Goal: Check status: Check status

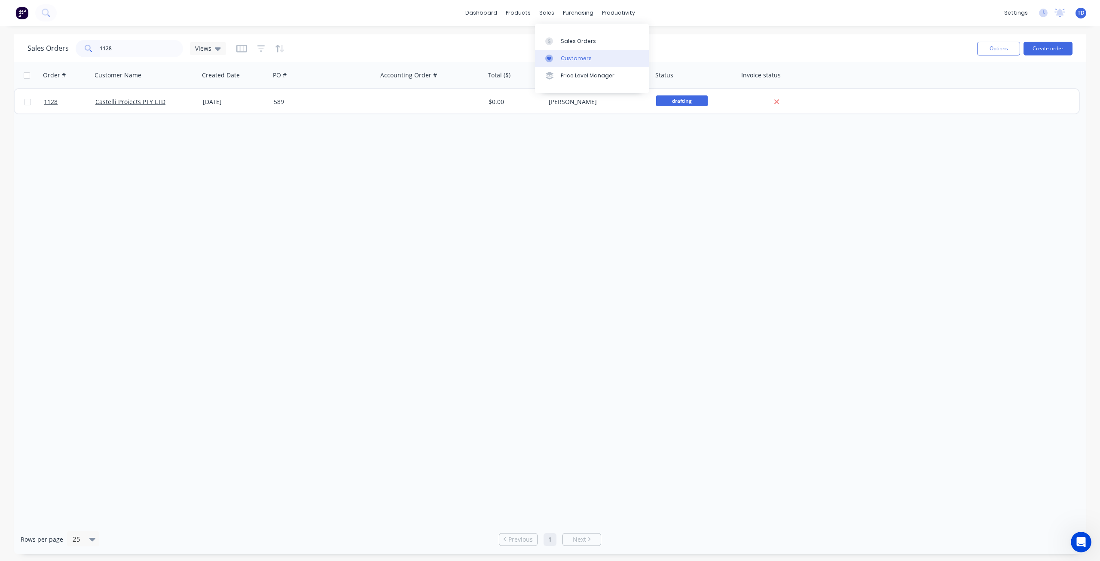
click at [559, 61] on link "Customers" at bounding box center [592, 58] width 114 height 17
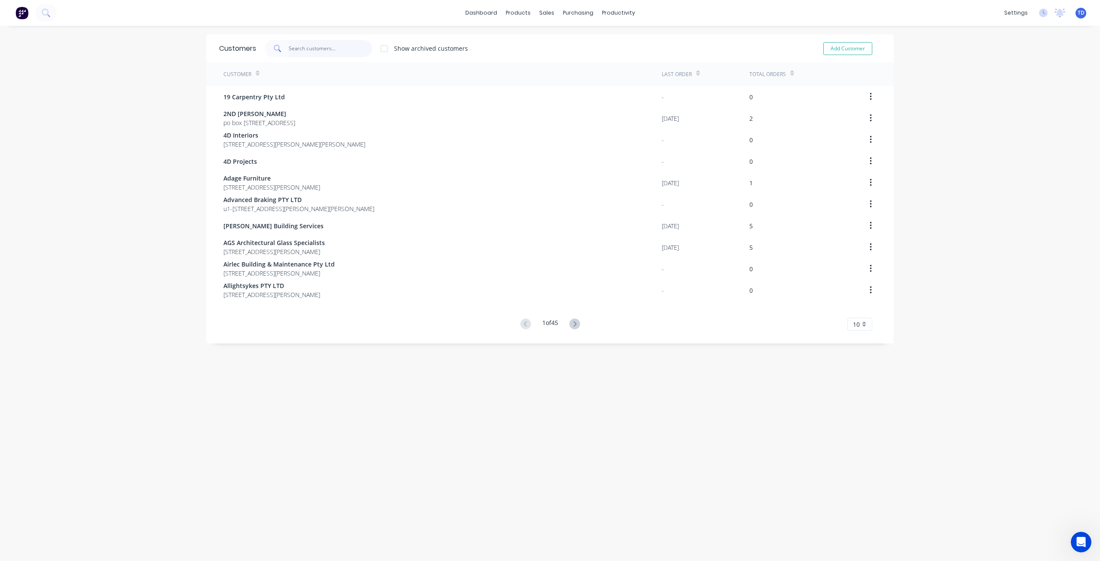
click at [315, 46] on input "text" at bounding box center [331, 48] width 84 height 17
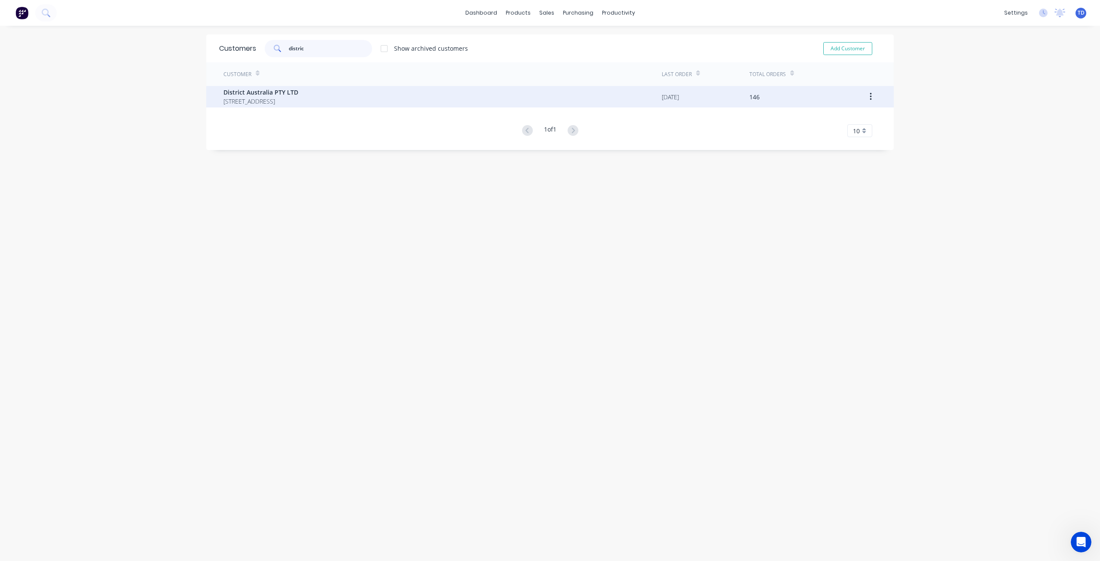
type input "distric"
click at [287, 98] on span "[STREET_ADDRESS]" at bounding box center [260, 101] width 75 height 9
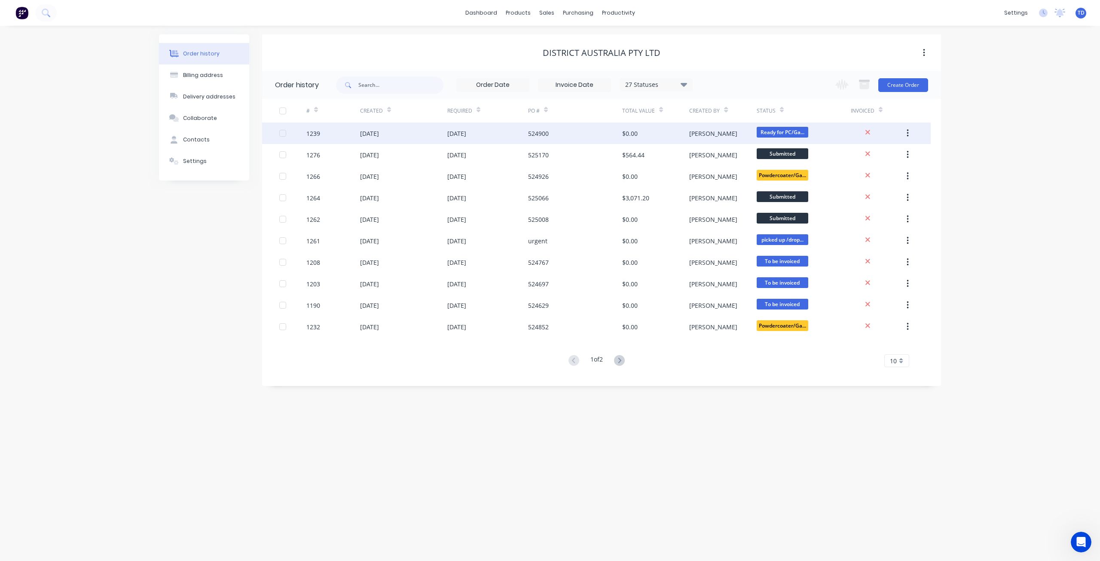
click at [542, 134] on div "524900" at bounding box center [538, 133] width 21 height 9
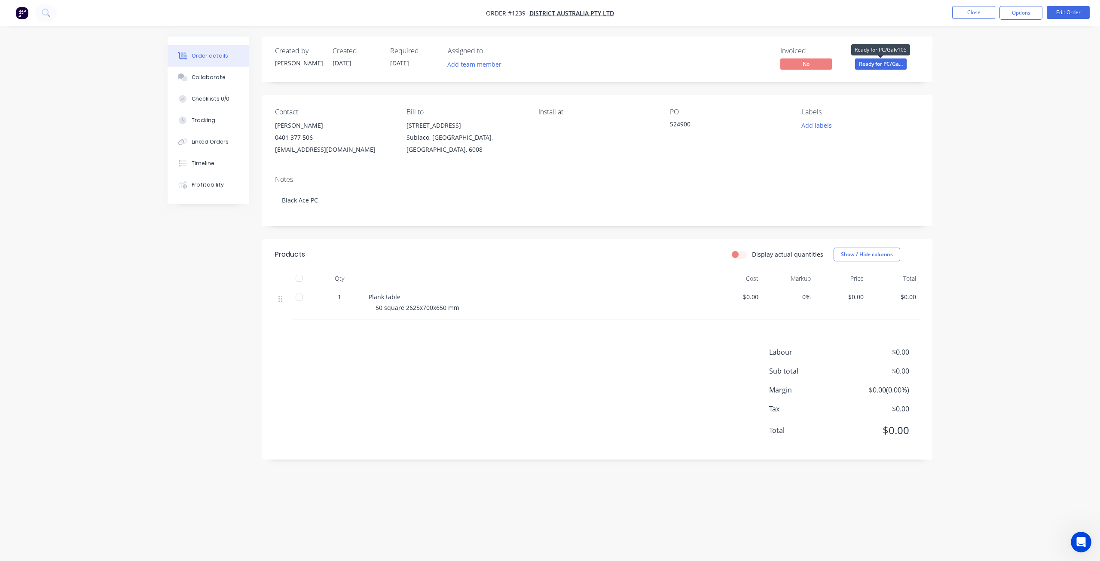
click at [893, 65] on span "Ready for PC/Ga..." at bounding box center [881, 63] width 52 height 11
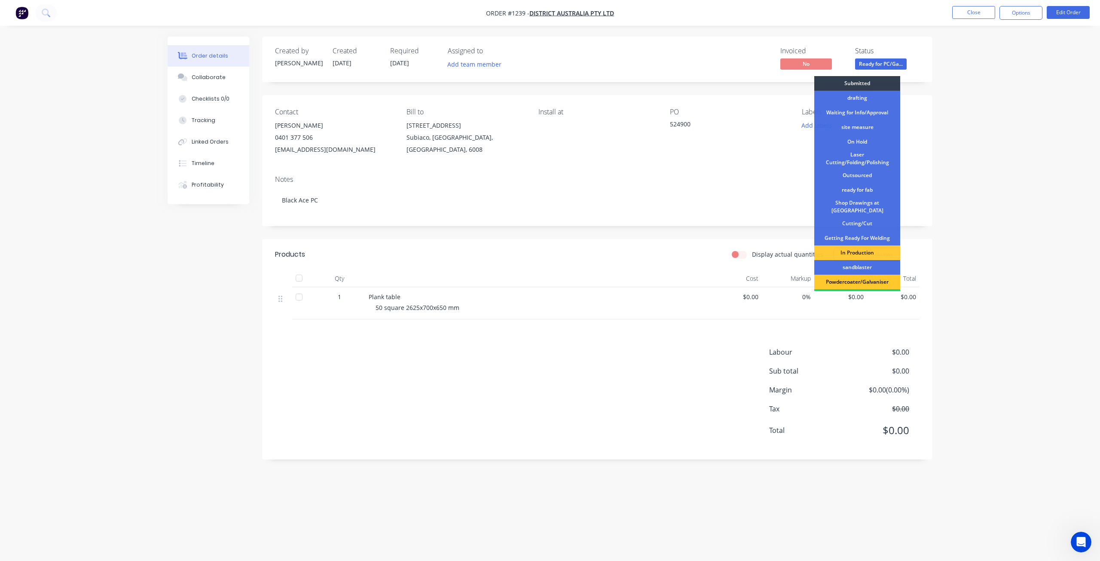
click at [862, 279] on div "Powdercoater/Galvaniser" at bounding box center [857, 281] width 86 height 15
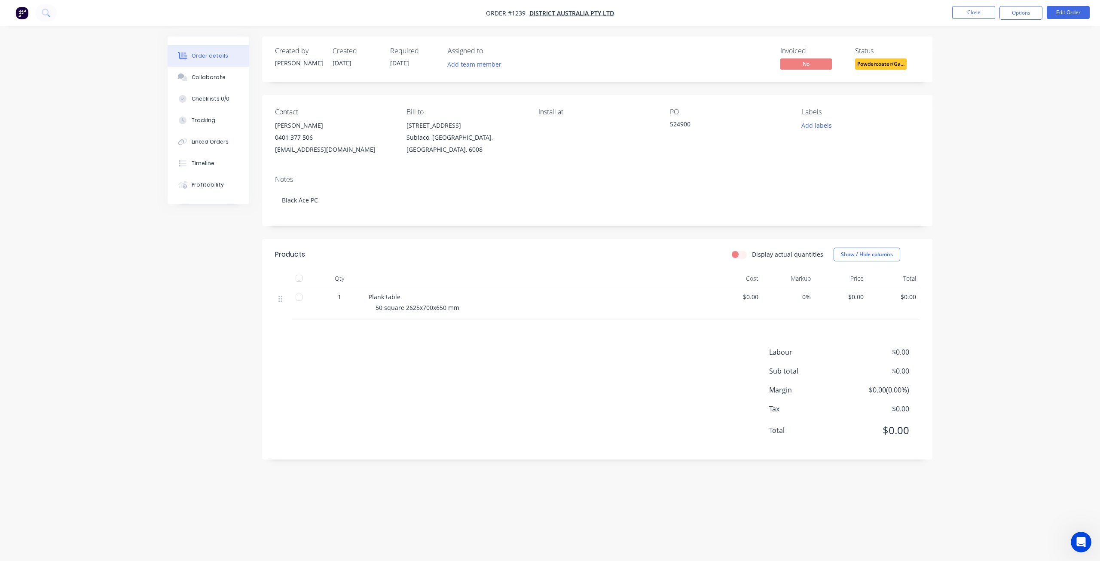
click at [965, 6] on nav "Order #1239 - District Australia PTY LTD Close Options Edit Order" at bounding box center [550, 13] width 1100 height 26
click at [962, 9] on button "Close" at bounding box center [973, 12] width 43 height 13
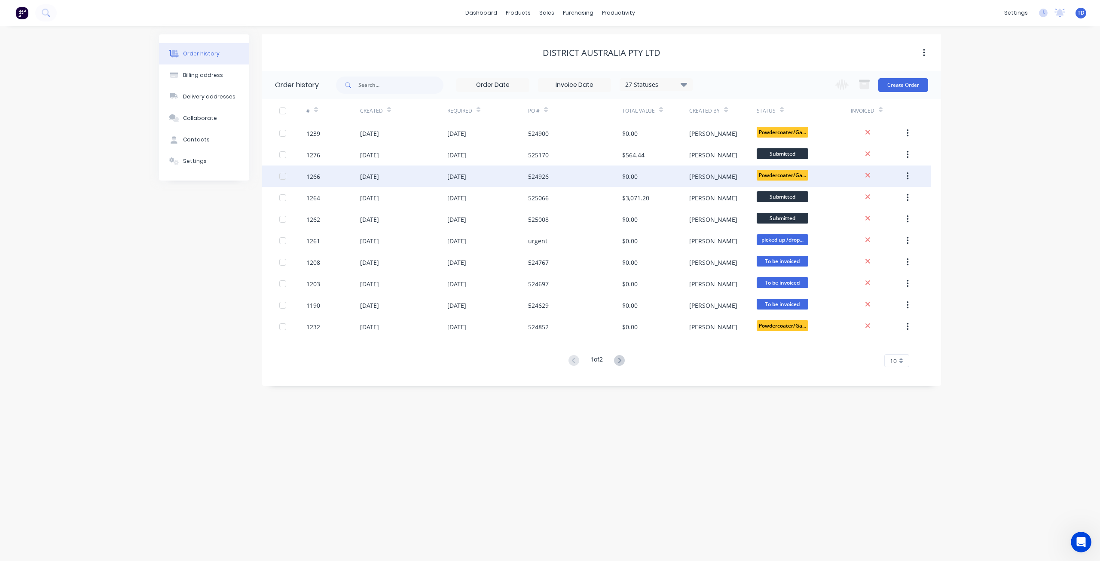
click at [550, 177] on div "524926" at bounding box center [575, 175] width 94 height 21
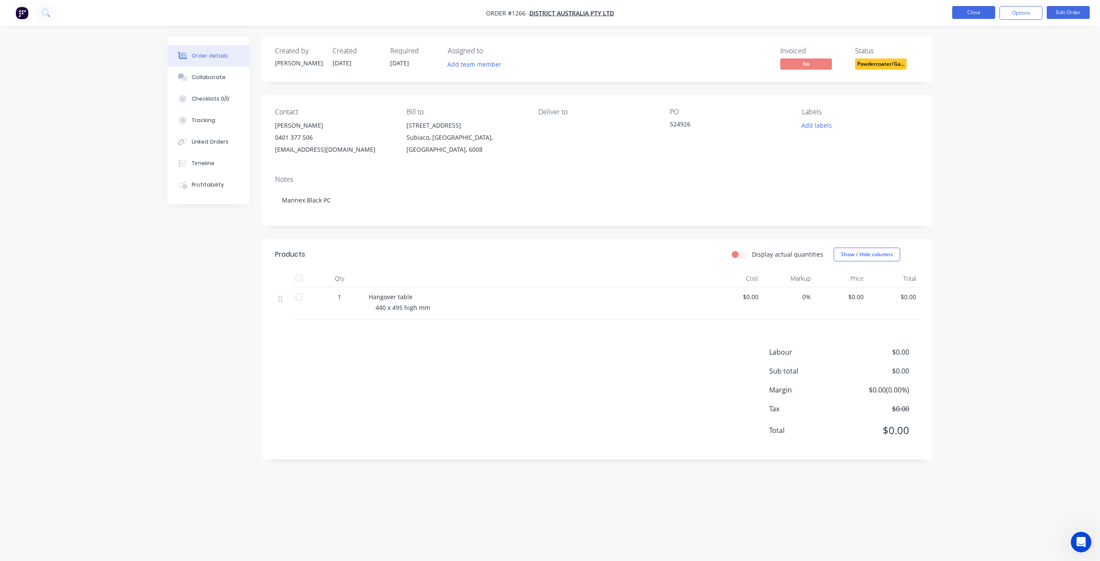
click at [960, 12] on button "Close" at bounding box center [973, 12] width 43 height 13
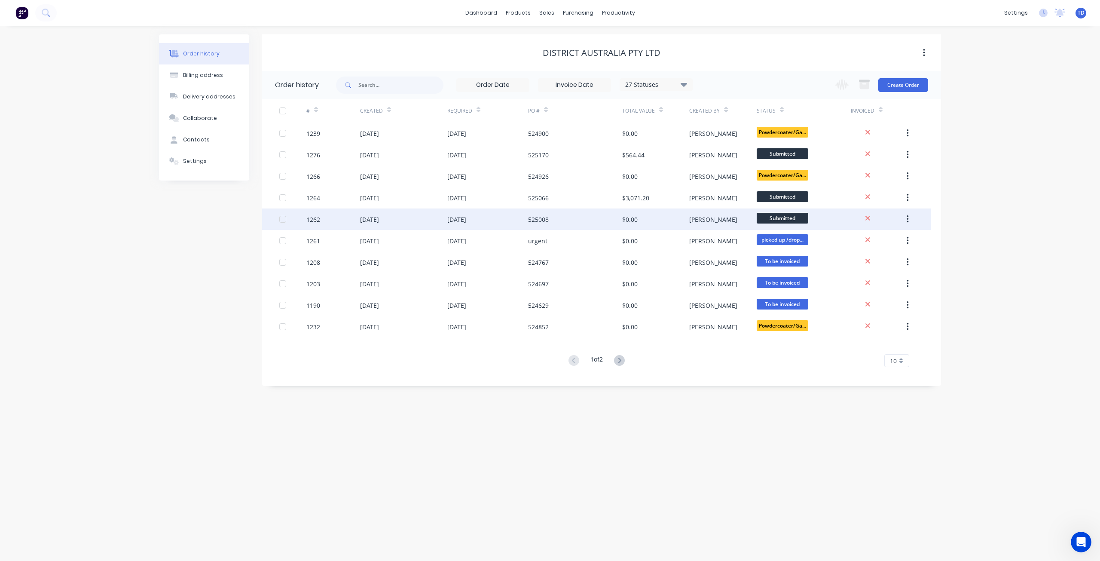
click at [609, 217] on div "525008" at bounding box center [575, 218] width 94 height 21
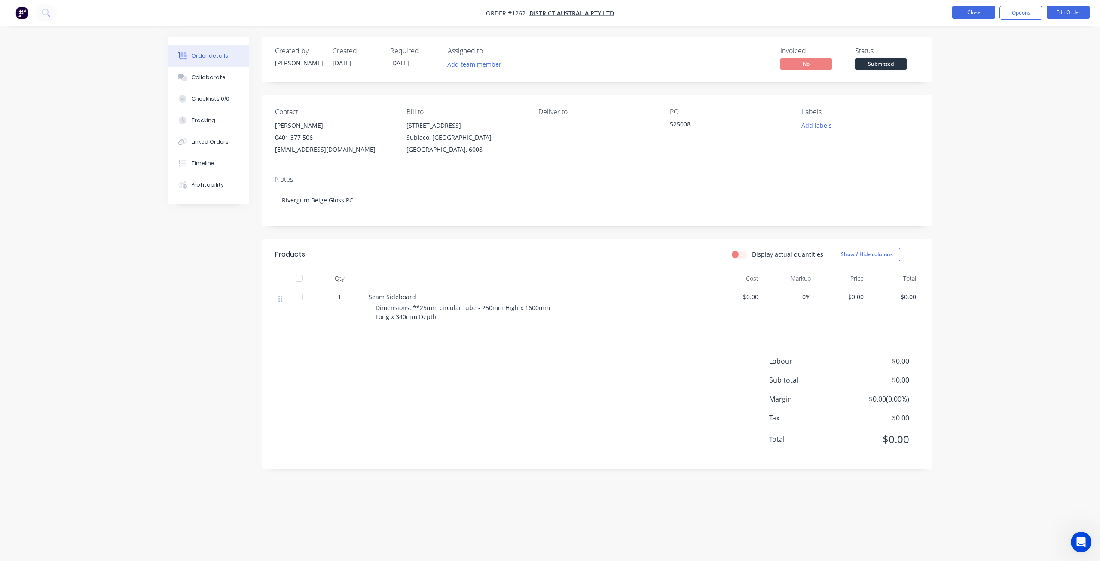
click at [975, 12] on button "Close" at bounding box center [973, 12] width 43 height 13
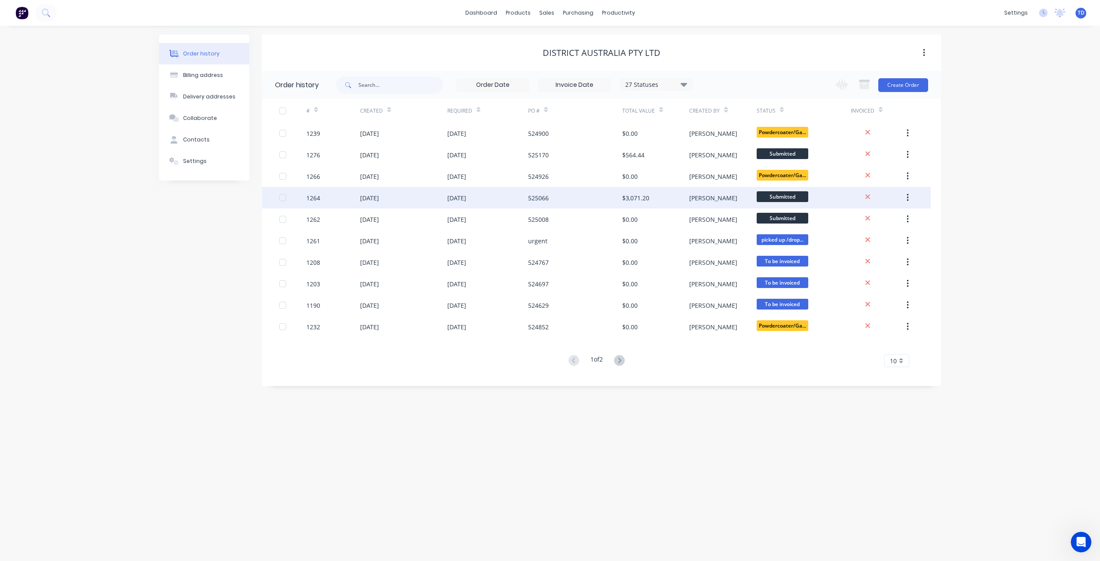
click at [555, 201] on div "525066" at bounding box center [575, 197] width 94 height 21
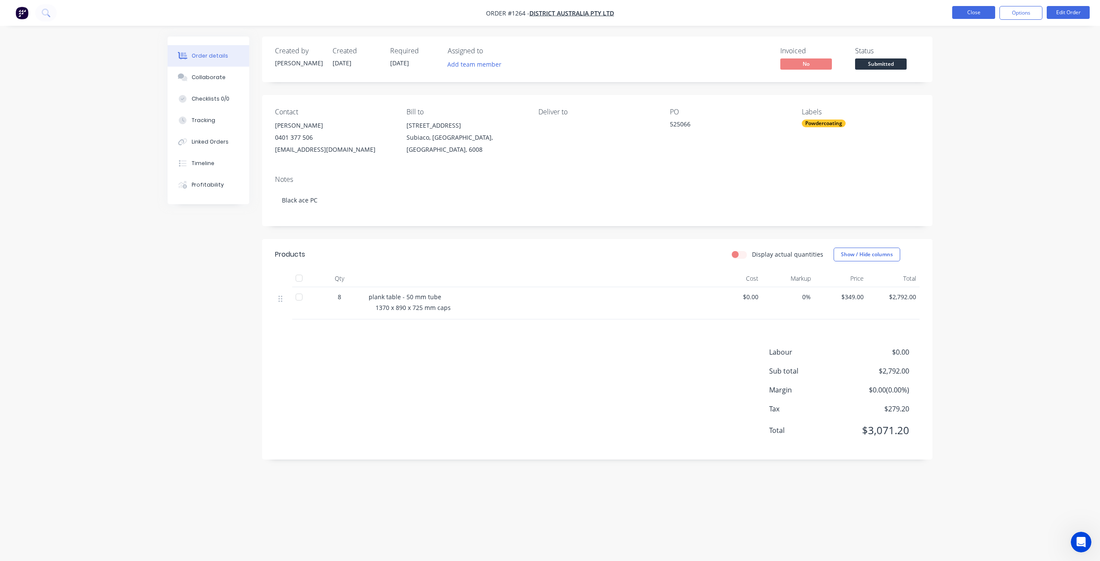
click at [987, 12] on button "Close" at bounding box center [973, 12] width 43 height 13
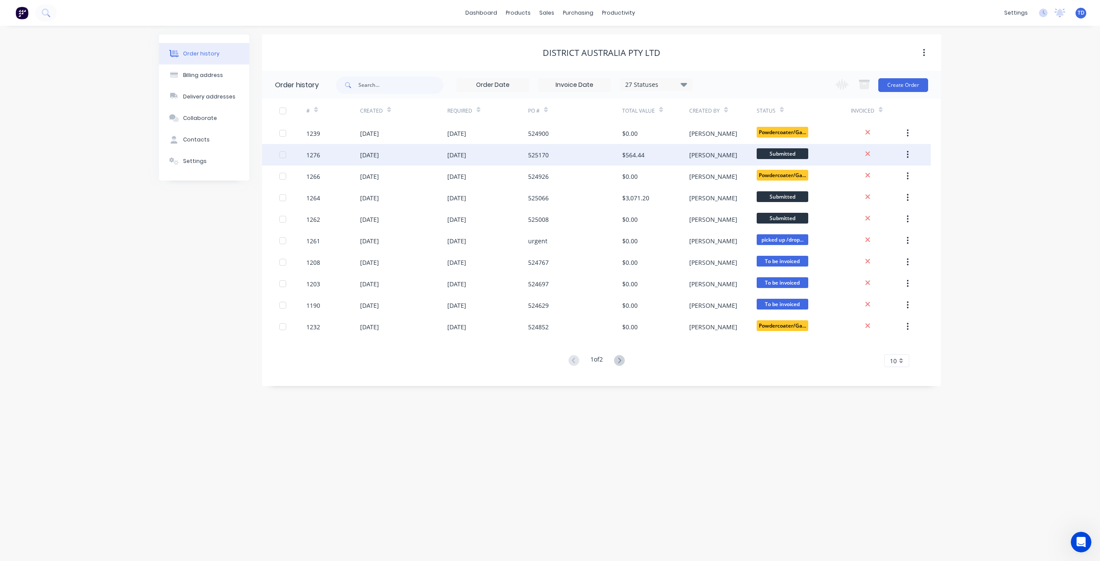
click at [549, 157] on div "525170" at bounding box center [575, 154] width 94 height 21
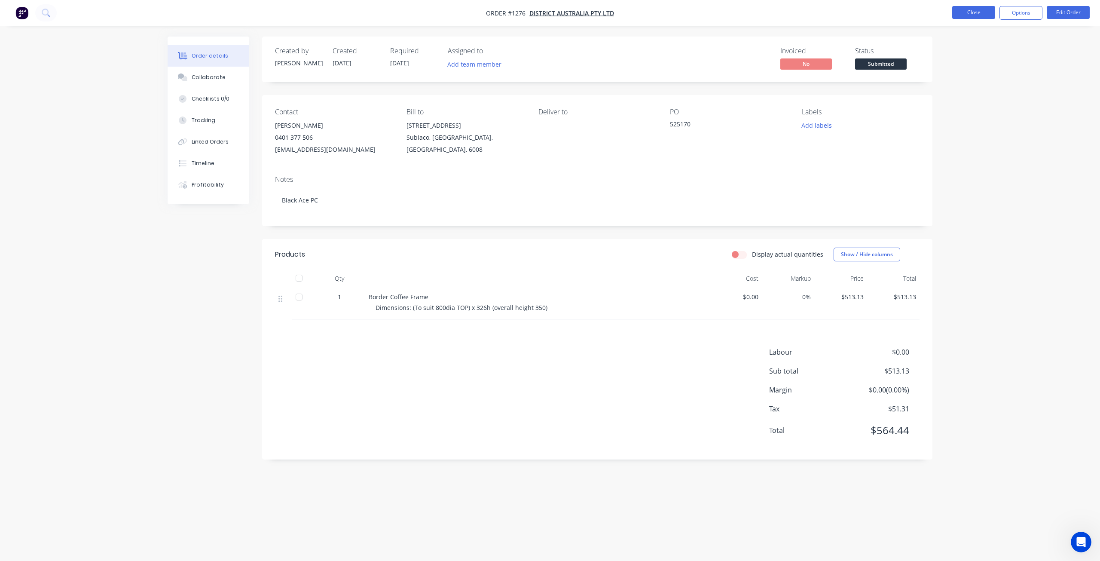
click at [966, 15] on button "Close" at bounding box center [973, 12] width 43 height 13
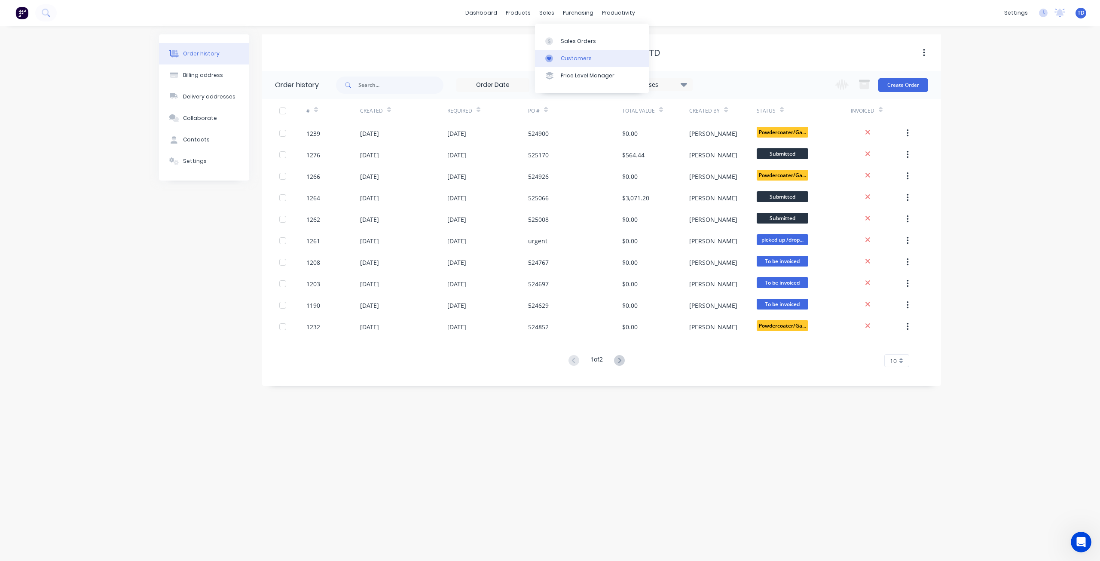
click at [558, 57] on link "Customers" at bounding box center [592, 58] width 114 height 17
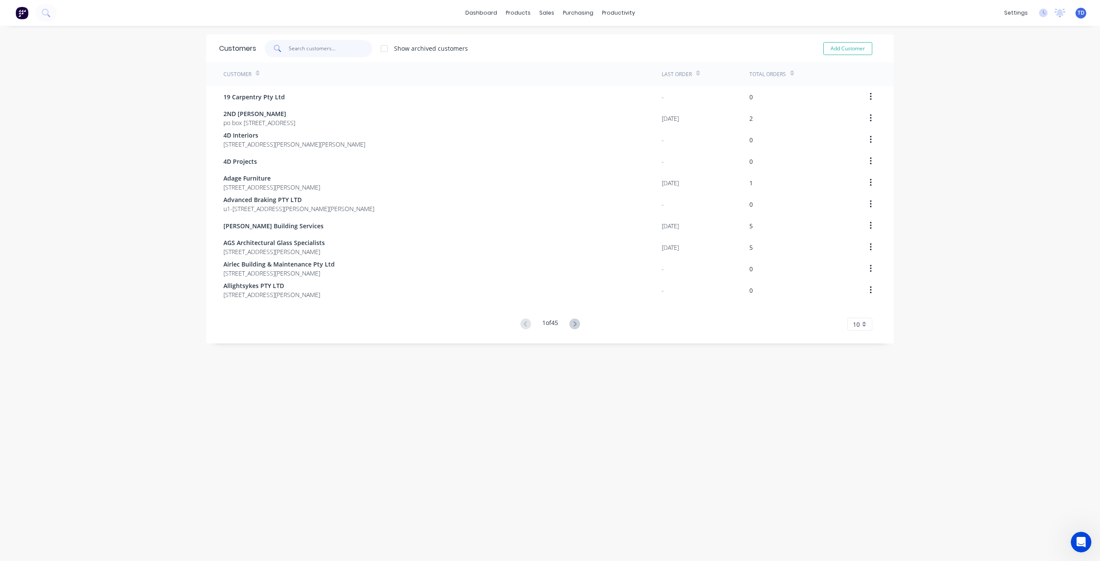
click at [304, 49] on input "text" at bounding box center [331, 48] width 84 height 17
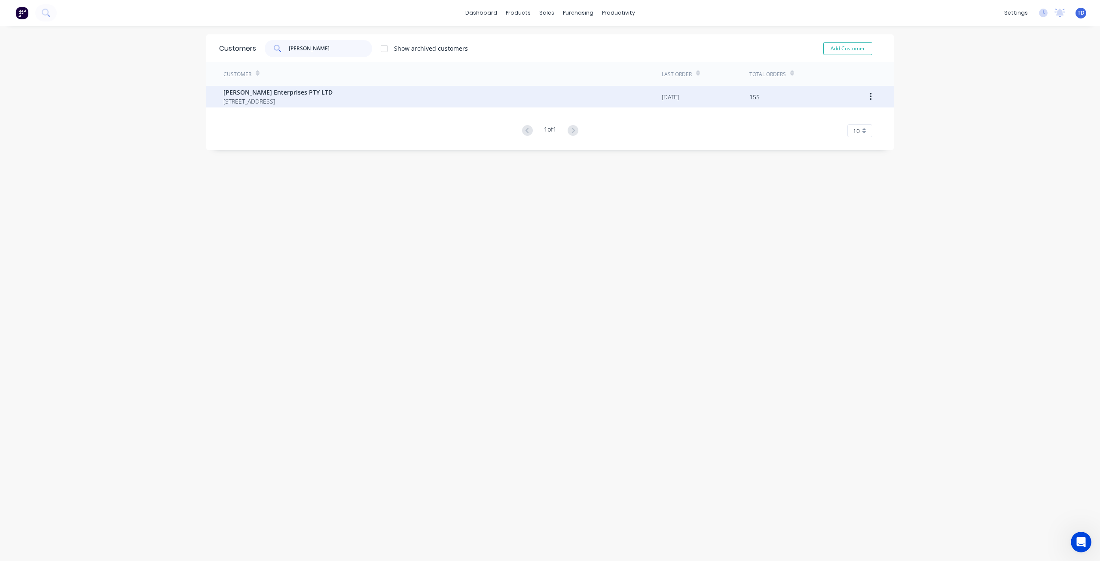
type input "[PERSON_NAME]"
click at [298, 91] on span "[PERSON_NAME] Enterprises PTY LTD" at bounding box center [277, 92] width 109 height 9
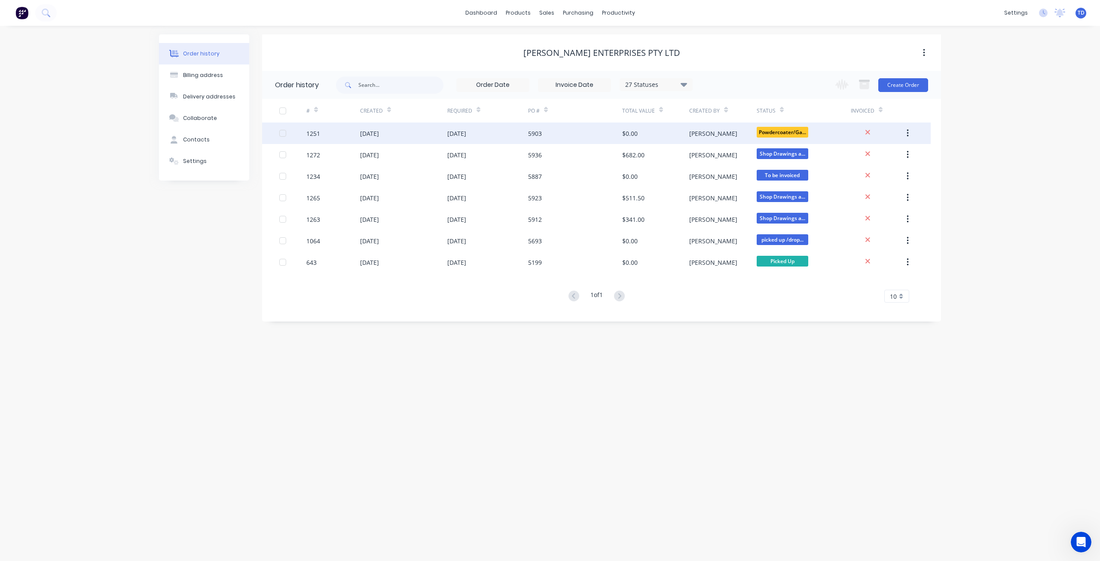
click at [700, 134] on div "[PERSON_NAME]" at bounding box center [713, 133] width 48 height 9
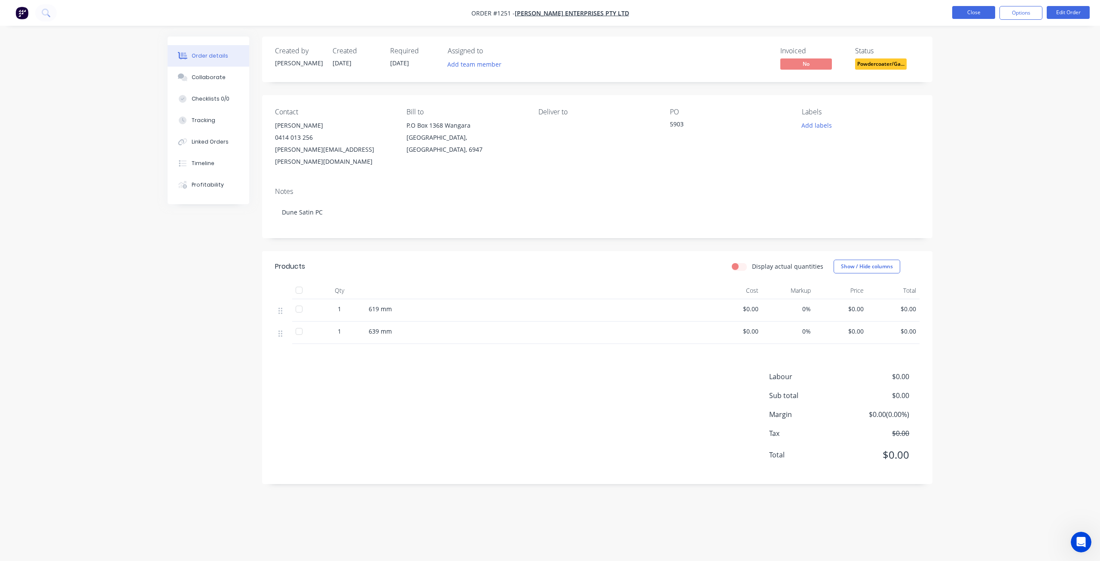
click at [978, 9] on button "Close" at bounding box center [973, 12] width 43 height 13
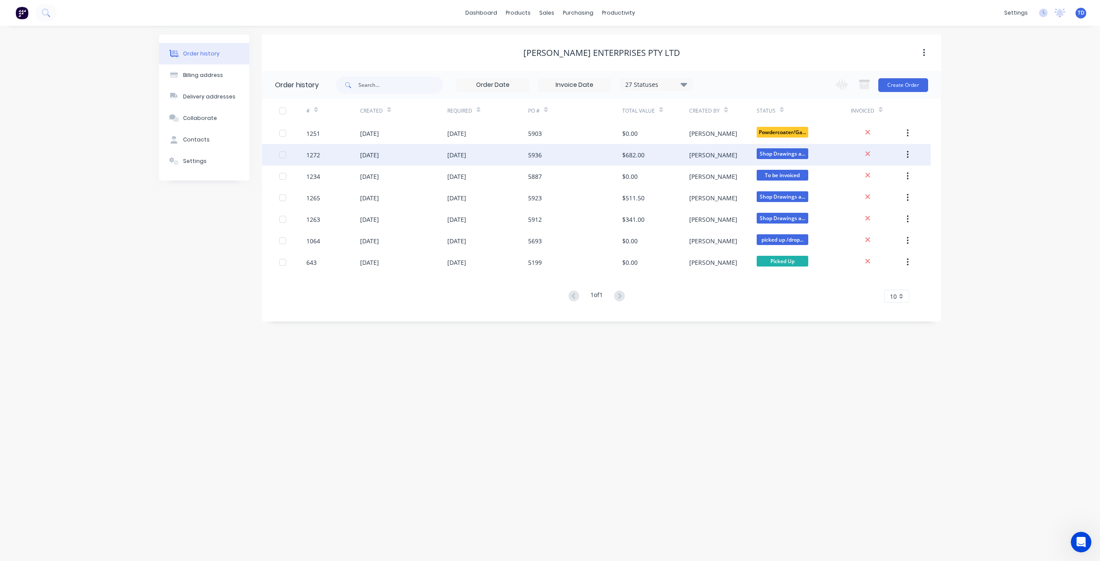
click at [693, 149] on div "[PERSON_NAME]" at bounding box center [722, 154] width 67 height 21
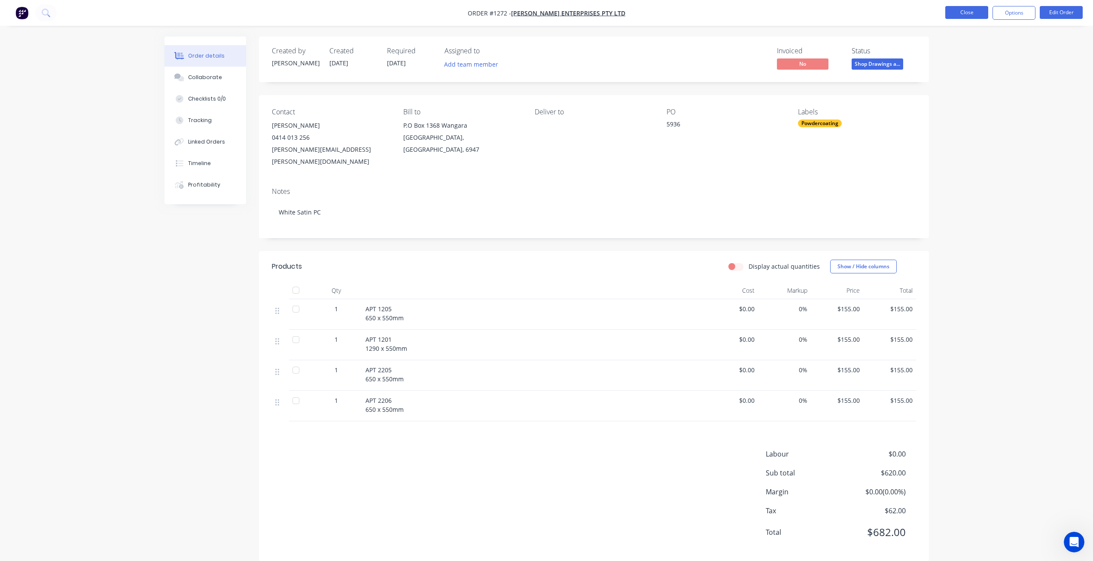
click at [963, 11] on button "Close" at bounding box center [966, 12] width 43 height 13
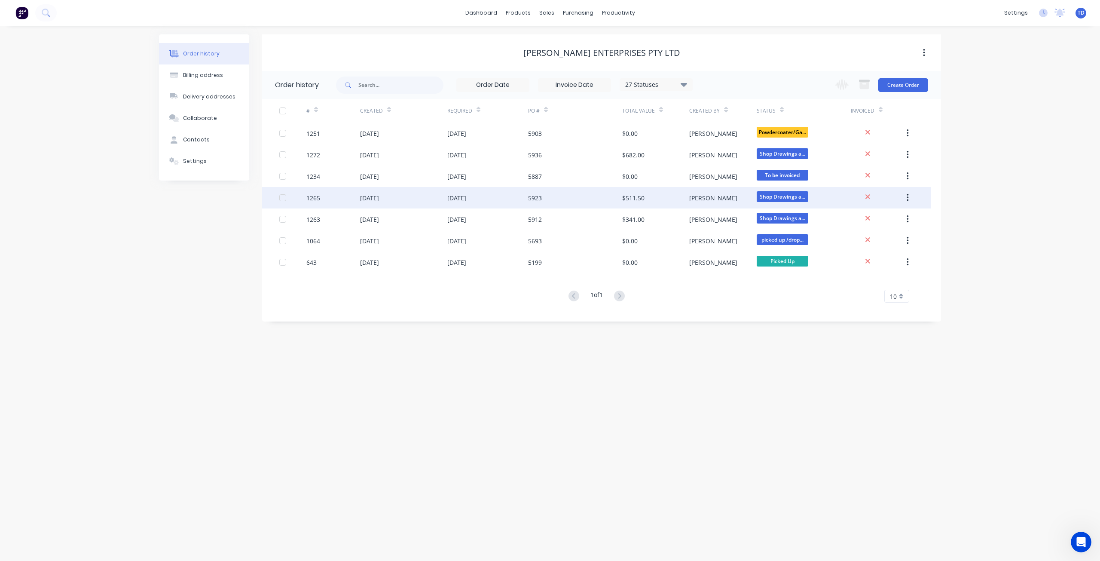
click at [618, 197] on div "5923" at bounding box center [575, 197] width 94 height 21
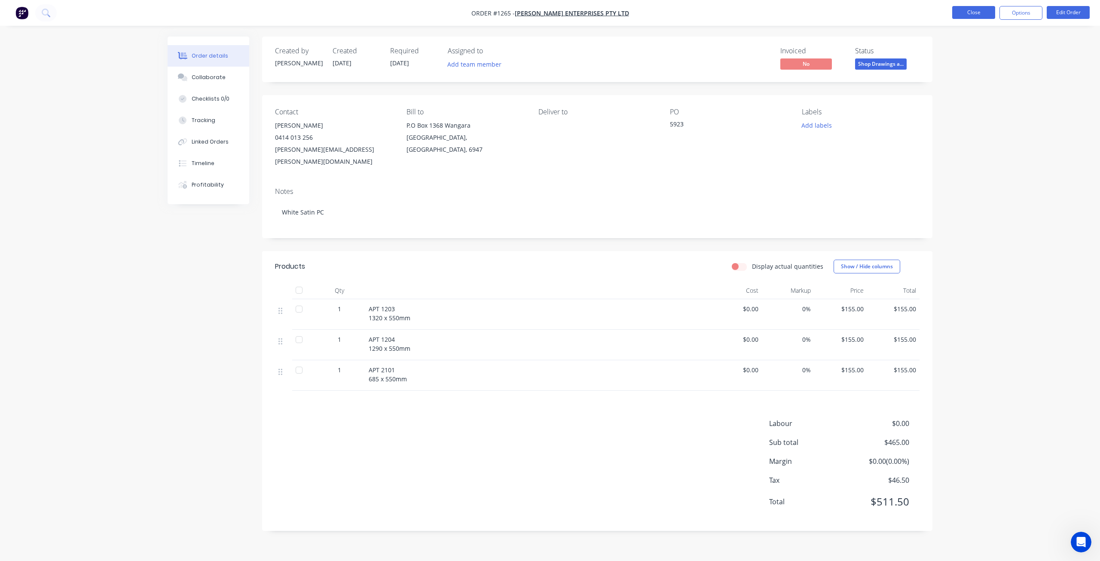
click at [957, 10] on button "Close" at bounding box center [973, 12] width 43 height 13
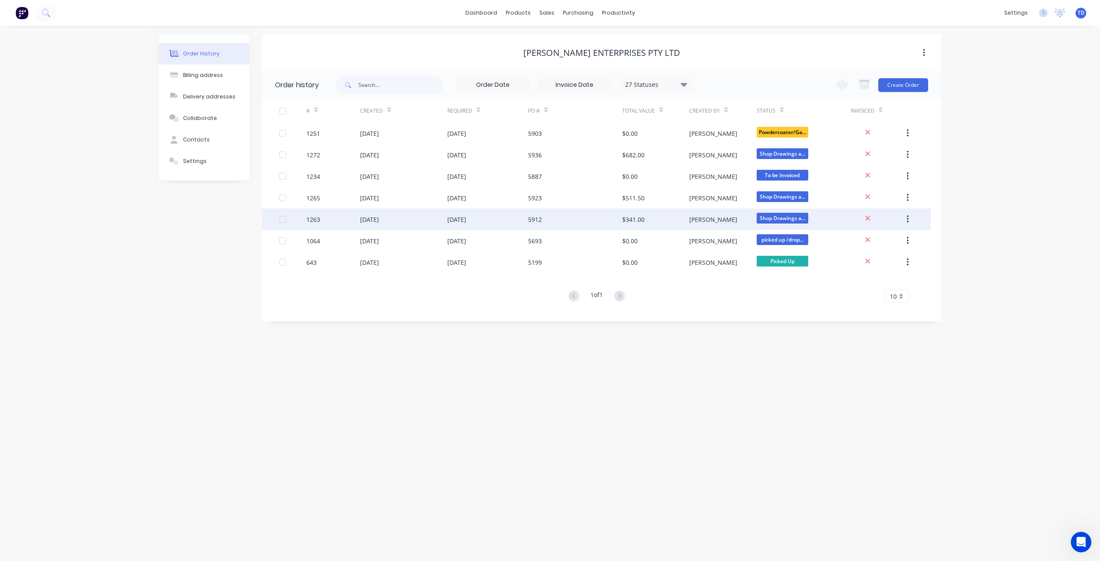
click at [730, 213] on div "[PERSON_NAME]" at bounding box center [722, 218] width 67 height 21
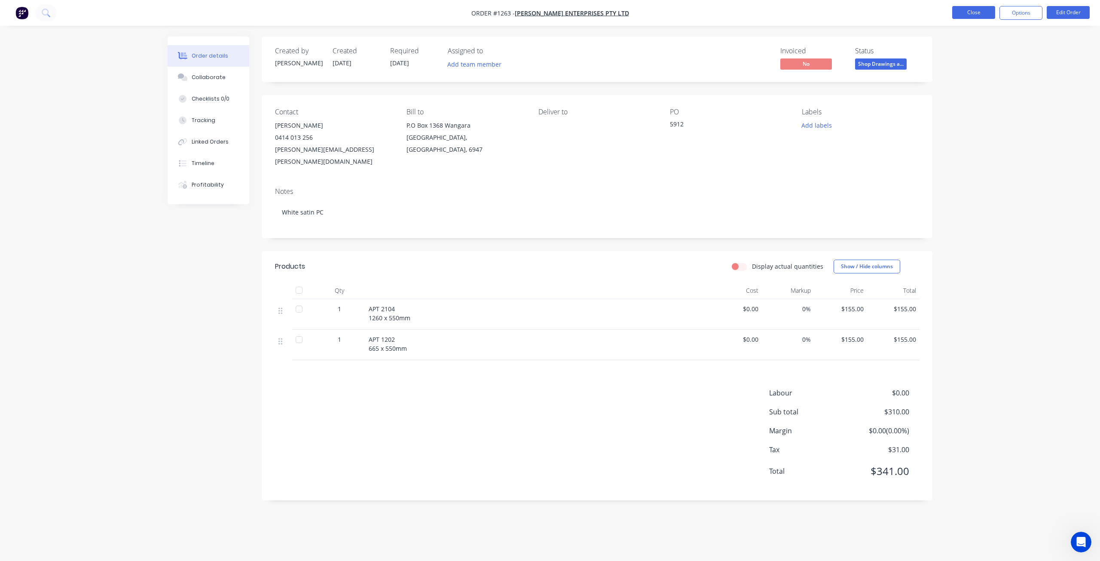
click at [964, 10] on button "Close" at bounding box center [973, 12] width 43 height 13
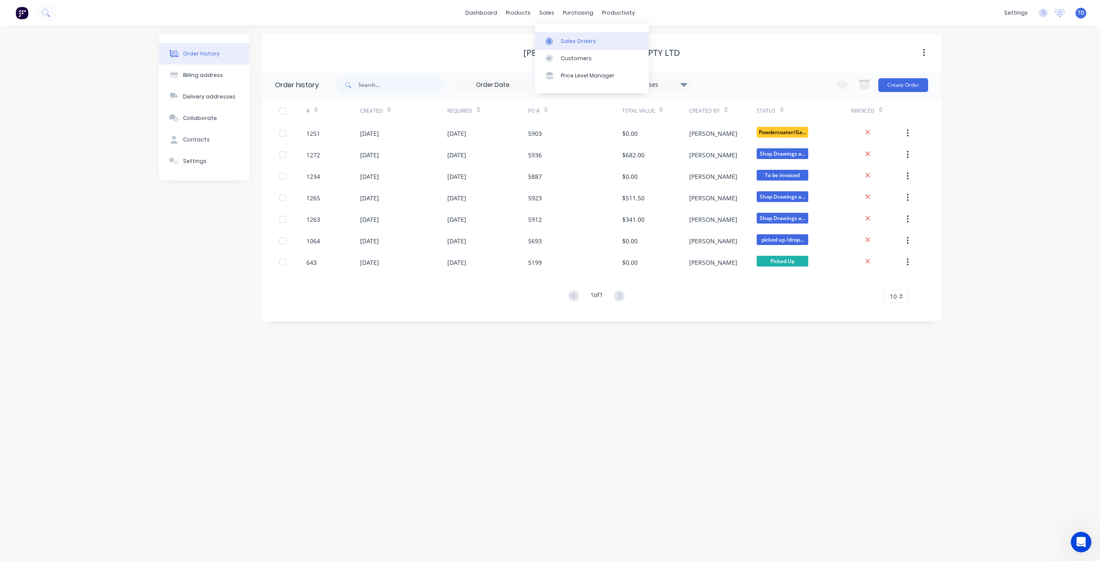
click at [563, 43] on div "Sales Orders" at bounding box center [578, 41] width 35 height 8
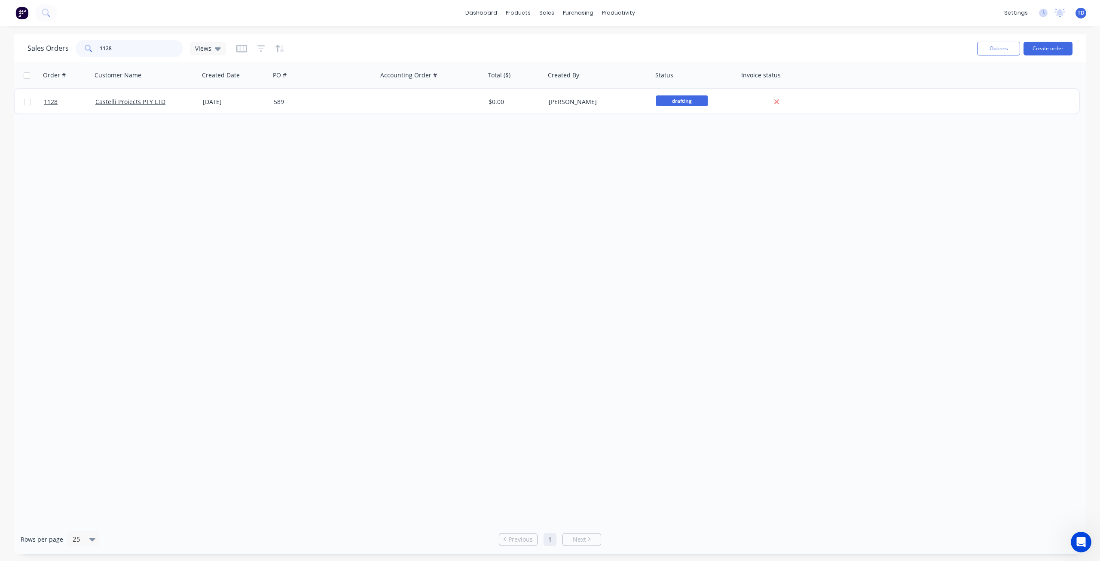
drag, startPoint x: 135, startPoint y: 50, endPoint x: -7, endPoint y: 45, distance: 141.8
click at [0, 45] on html "dashboard products sales purchasing productivity dashboard products Product Cat…" at bounding box center [550, 280] width 1100 height 561
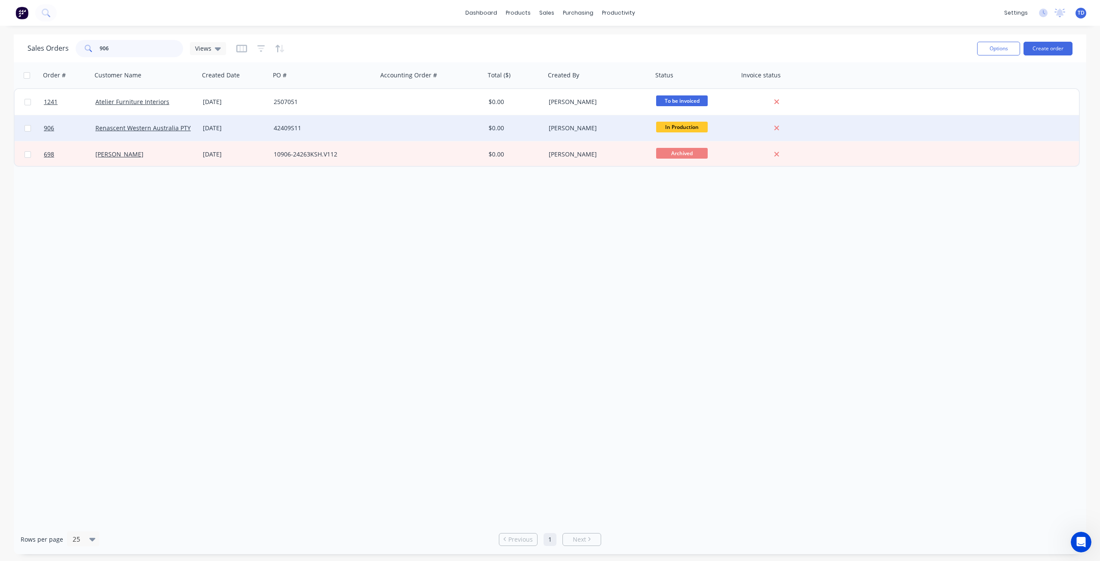
type input "906"
click at [341, 125] on div "42409S11" at bounding box center [321, 128] width 95 height 9
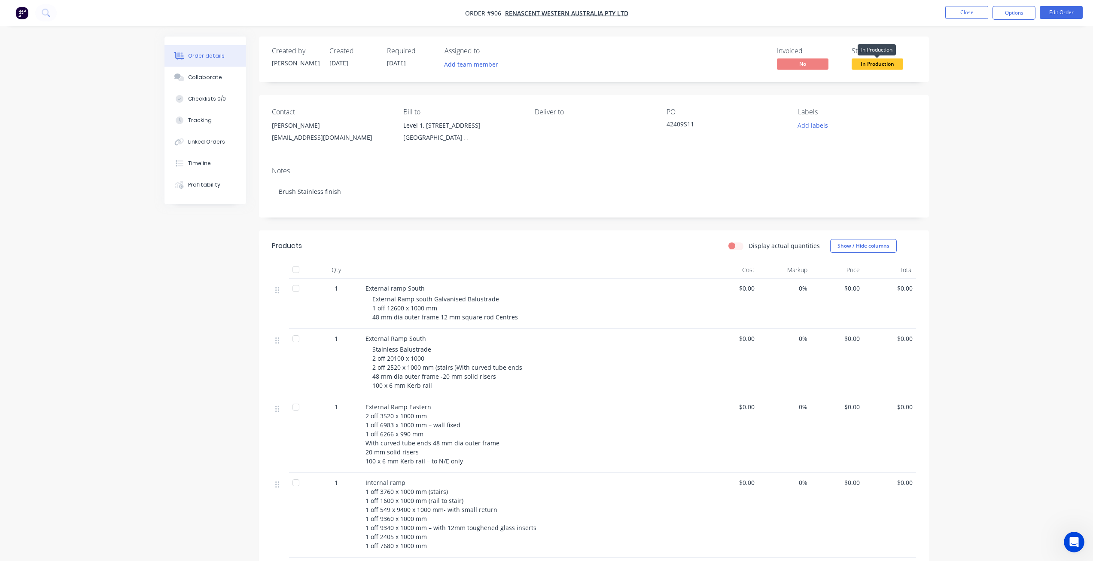
click at [893, 65] on span "In Production" at bounding box center [878, 63] width 52 height 11
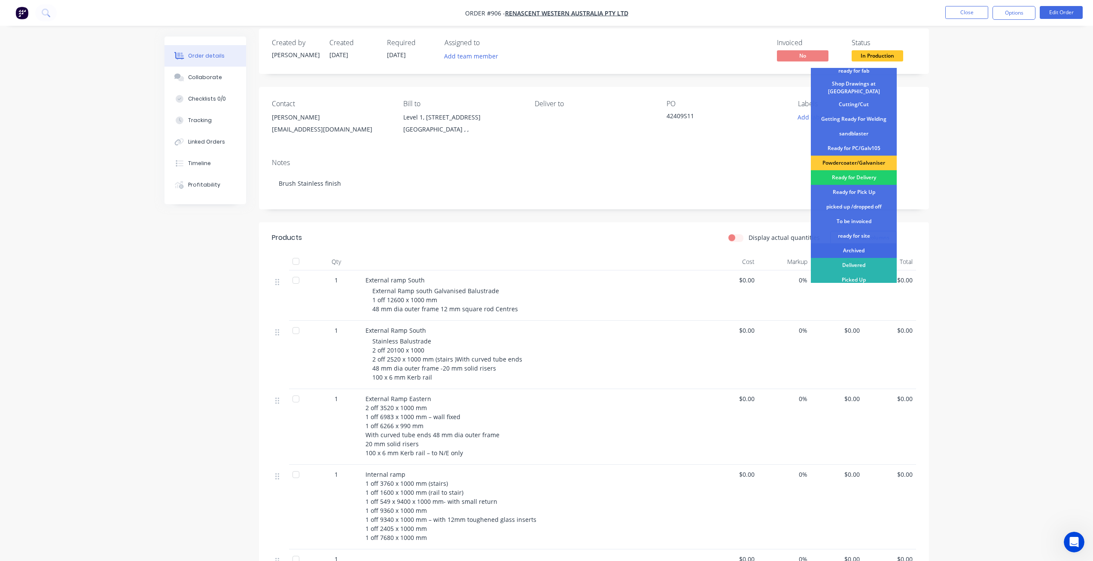
scroll to position [9, 0]
click at [856, 233] on div "ready for site" at bounding box center [854, 235] width 86 height 15
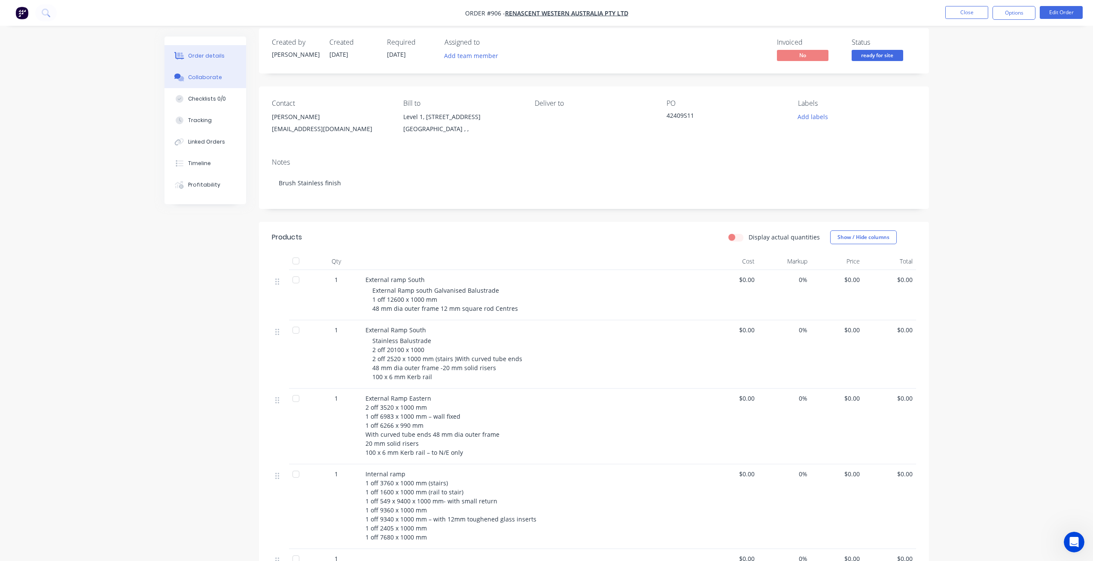
click at [204, 76] on div "Collaborate" at bounding box center [205, 77] width 34 height 8
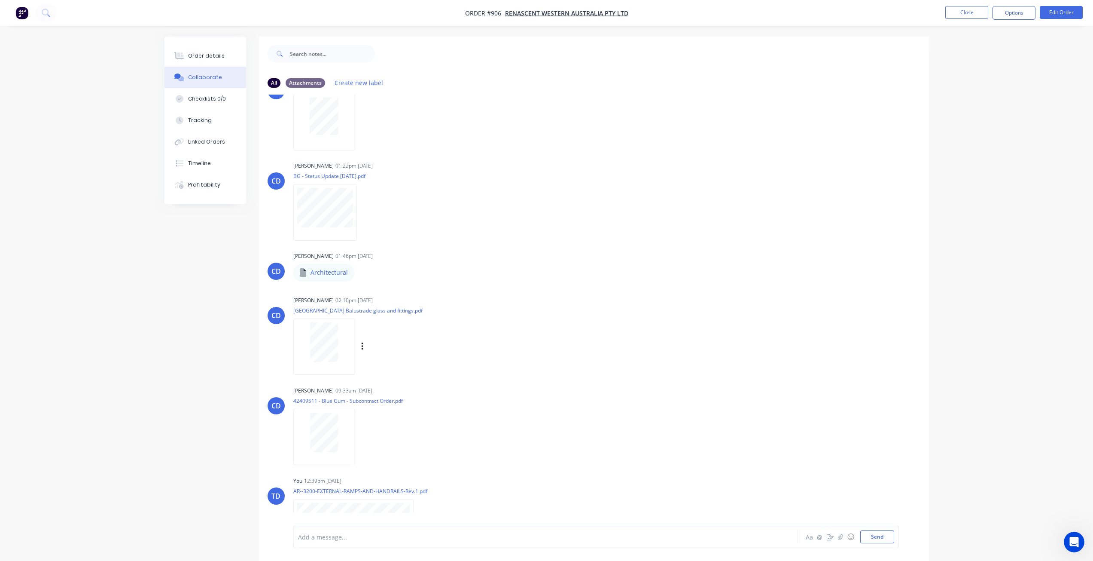
scroll to position [129, 0]
click at [971, 13] on button "Close" at bounding box center [966, 12] width 43 height 13
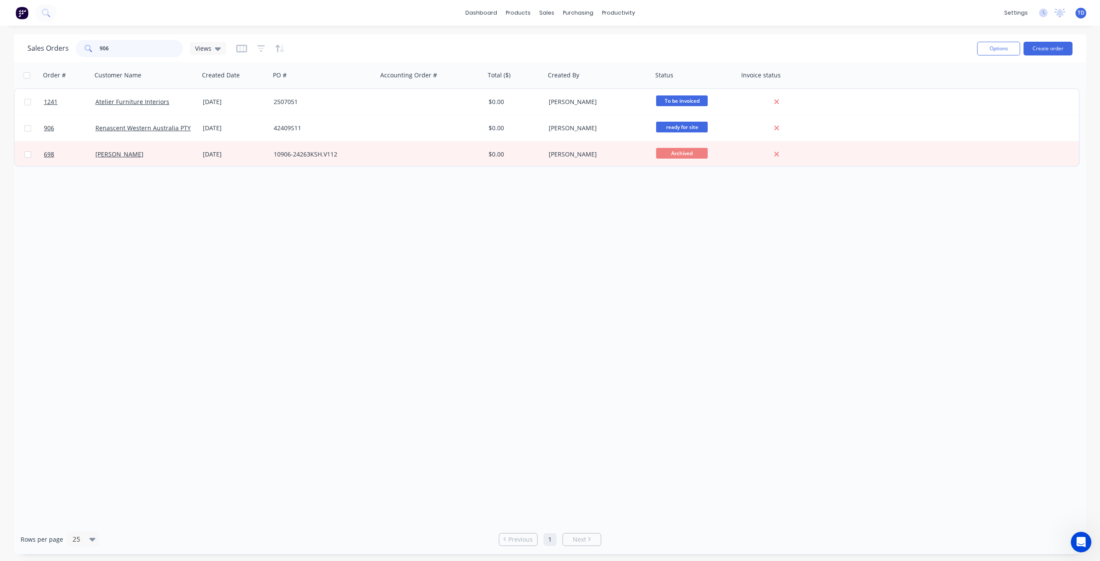
drag, startPoint x: 119, startPoint y: 46, endPoint x: 5, endPoint y: 49, distance: 114.3
click at [5, 49] on div "Sales Orders 906 Views Options Create order Order # Customer Name Created Date …" at bounding box center [550, 293] width 1100 height 519
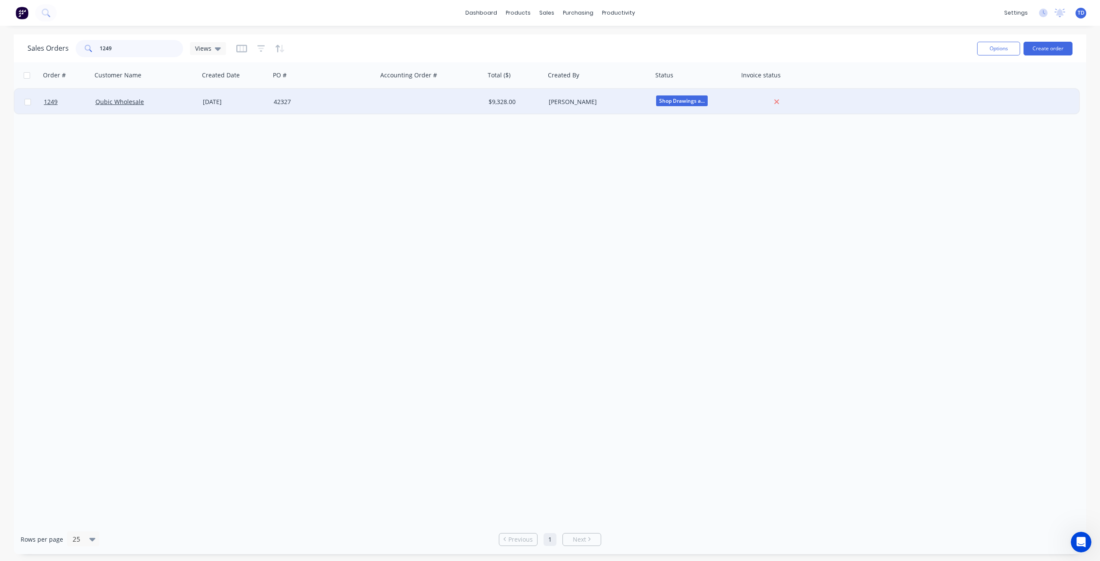
type input "1249"
click at [313, 99] on div "42327" at bounding box center [321, 102] width 95 height 9
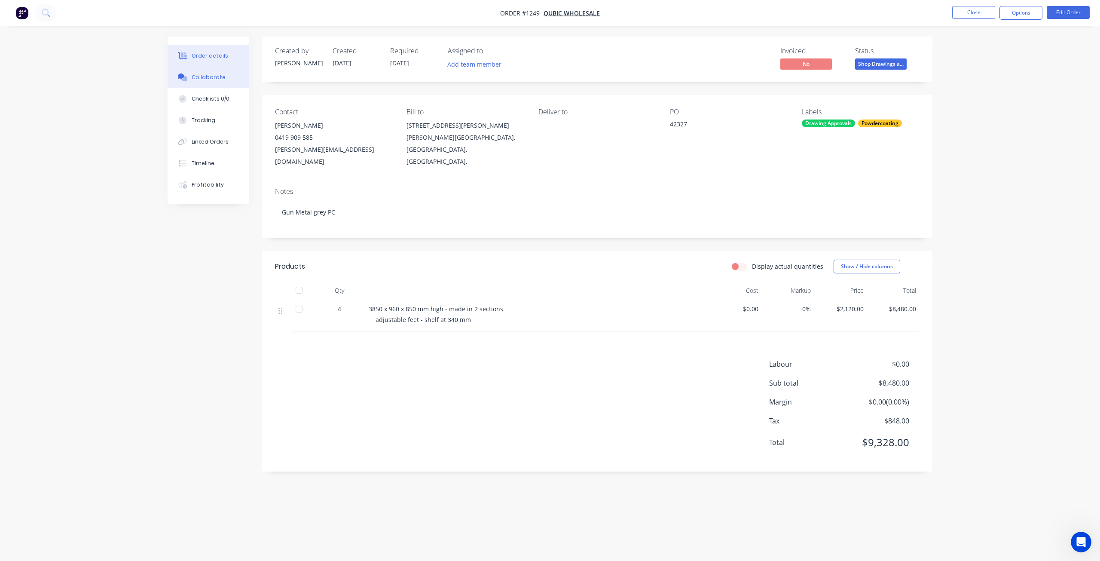
click at [202, 74] on div "Collaborate" at bounding box center [209, 77] width 34 height 8
